Goal: Check status: Check status

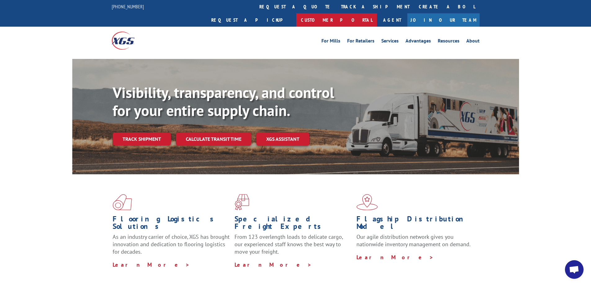
click at [377, 13] on link "Customer Portal" at bounding box center [336, 19] width 81 height 13
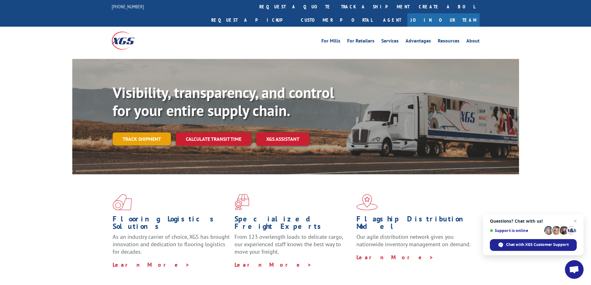
click at [136, 133] on link "Track shipment" at bounding box center [142, 139] width 58 height 13
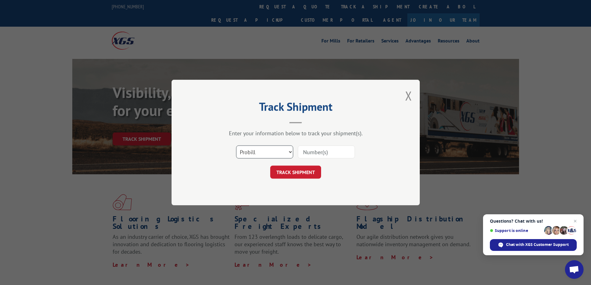
click at [273, 151] on select "Select category... Probill BOL PO" at bounding box center [264, 152] width 57 height 13
select select "bol"
click at [236, 146] on select "Select category... Probill BOL PO" at bounding box center [264, 152] width 57 height 13
click at [316, 151] on input at bounding box center [326, 152] width 57 height 13
type input "855368"
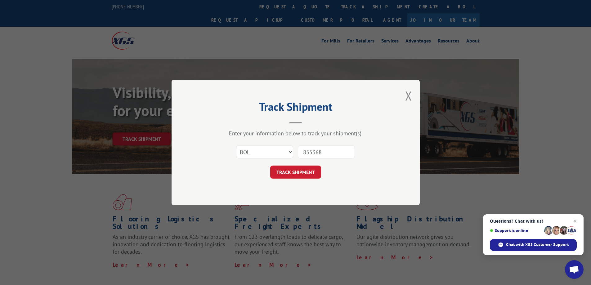
click button "TRACK SHIPMENT" at bounding box center [295, 172] width 51 height 13
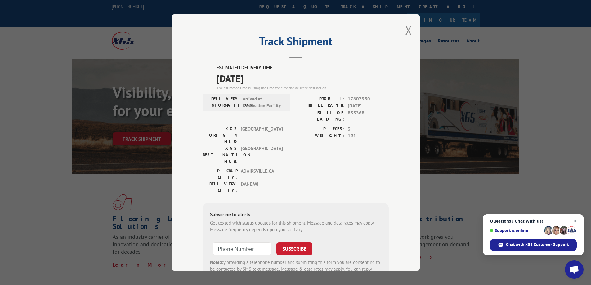
drag, startPoint x: 408, startPoint y: 31, endPoint x: 361, endPoint y: 57, distance: 54.6
click at [408, 31] on button "Close modal" at bounding box center [408, 30] width 7 height 16
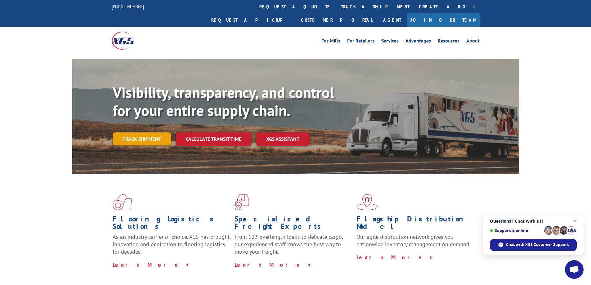
click at [143, 133] on link "Track shipment" at bounding box center [142, 139] width 58 height 13
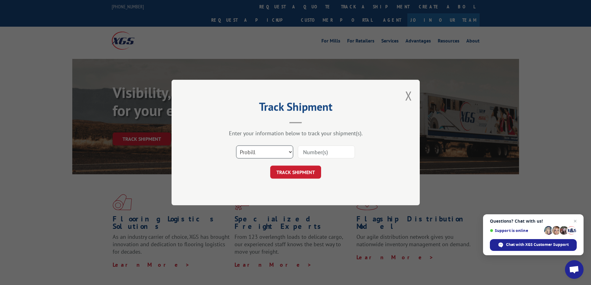
click at [272, 154] on select "Select category... Probill BOL PO" at bounding box center [264, 152] width 57 height 13
select select "bol"
click at [236, 146] on select "Select category... Probill BOL PO" at bounding box center [264, 152] width 57 height 13
click at [309, 152] on input at bounding box center [326, 152] width 57 height 13
type input "957434"
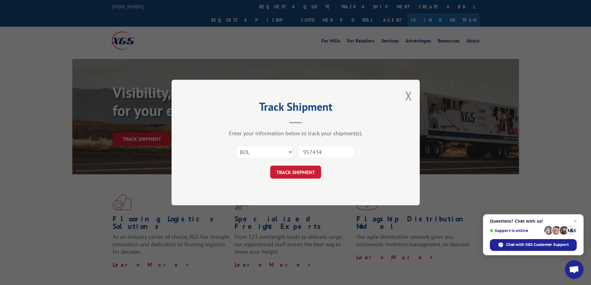
click button "TRACK SHIPMENT" at bounding box center [295, 172] width 51 height 13
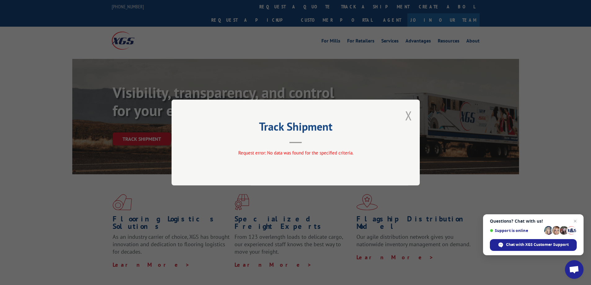
click at [410, 116] on button "Close modal" at bounding box center [408, 115] width 7 height 16
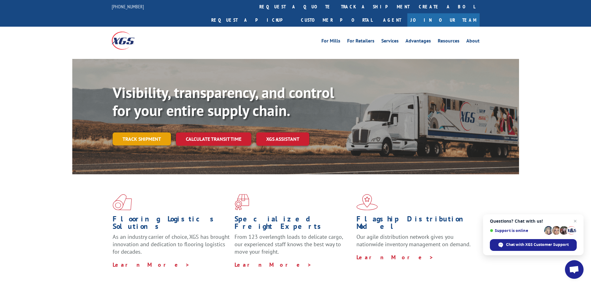
click at [142, 133] on link "Track shipment" at bounding box center [142, 139] width 58 height 13
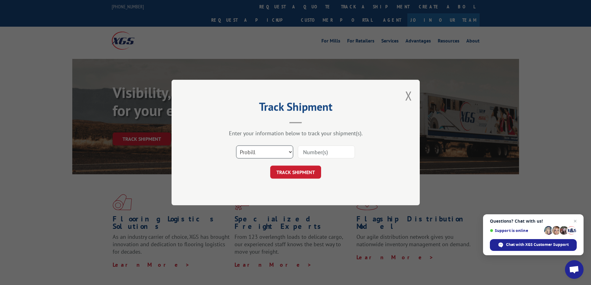
drag, startPoint x: 245, startPoint y: 149, endPoint x: 246, endPoint y: 156, distance: 7.1
click at [245, 149] on select "Select category... Probill BOL PO" at bounding box center [264, 152] width 57 height 13
select select "bol"
click at [236, 146] on select "Select category... Probill BOL PO" at bounding box center [264, 152] width 57 height 13
click at [315, 151] on input at bounding box center [326, 152] width 57 height 13
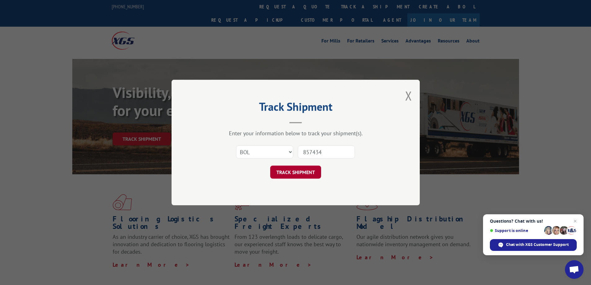
type input "857434"
click at [312, 173] on button "TRACK SHIPMENT" at bounding box center [295, 172] width 51 height 13
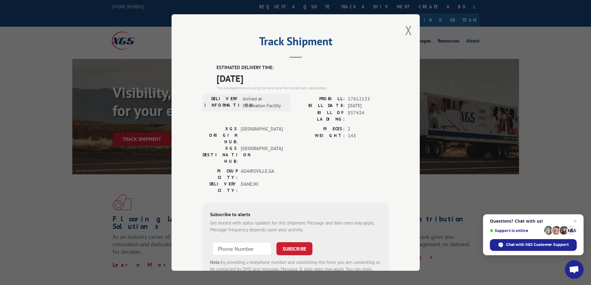
drag, startPoint x: 407, startPoint y: 31, endPoint x: 393, endPoint y: 43, distance: 18.5
click at [407, 31] on button "Close modal" at bounding box center [408, 30] width 7 height 16
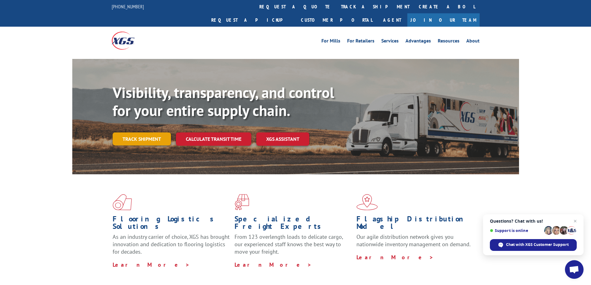
click at [136, 133] on link "Track shipment" at bounding box center [142, 139] width 58 height 13
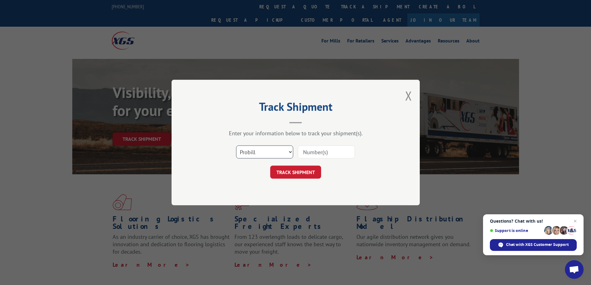
drag, startPoint x: 263, startPoint y: 154, endPoint x: 262, endPoint y: 157, distance: 3.3
click at [263, 154] on select "Select category... Probill BOL PO" at bounding box center [264, 152] width 57 height 13
select select "bol"
click at [236, 146] on select "Select category... Probill BOL PO" at bounding box center [264, 152] width 57 height 13
click at [314, 154] on input at bounding box center [326, 152] width 57 height 13
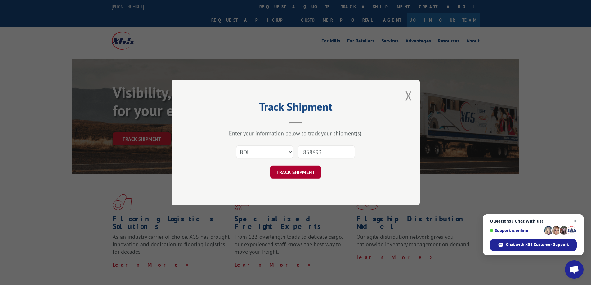
type input "858693"
click at [296, 170] on button "TRACK SHIPMENT" at bounding box center [295, 172] width 51 height 13
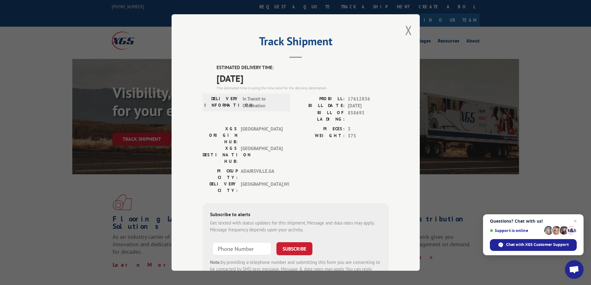
drag, startPoint x: 407, startPoint y: 31, endPoint x: 377, endPoint y: 19, distance: 32.4
click at [407, 32] on button "Close modal" at bounding box center [408, 30] width 7 height 16
